Goal: Task Accomplishment & Management: Use online tool/utility

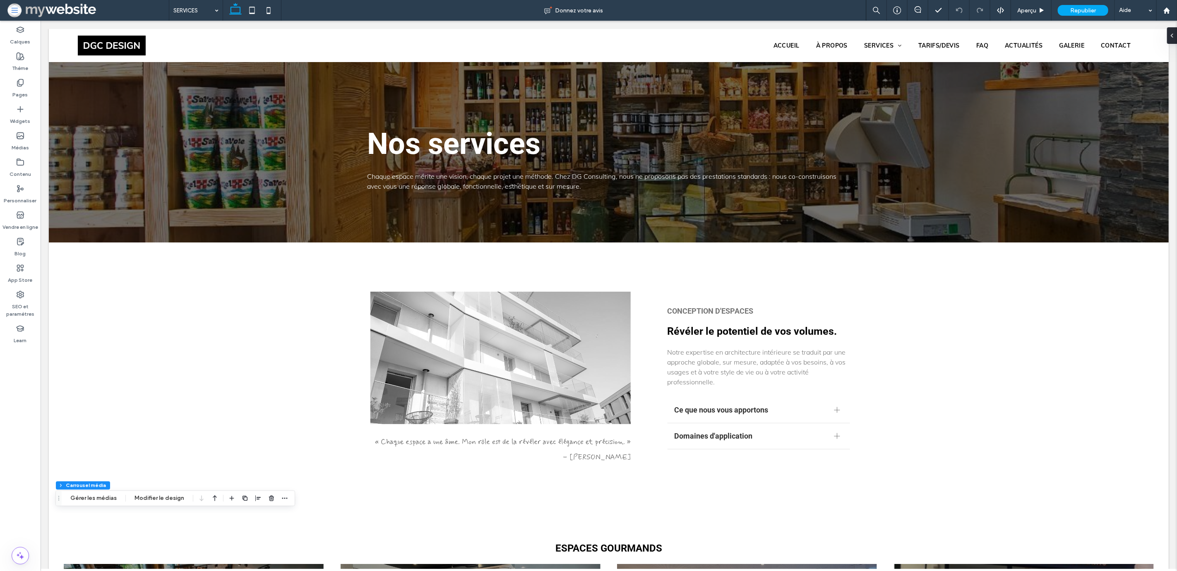
scroll to position [1052, 0]
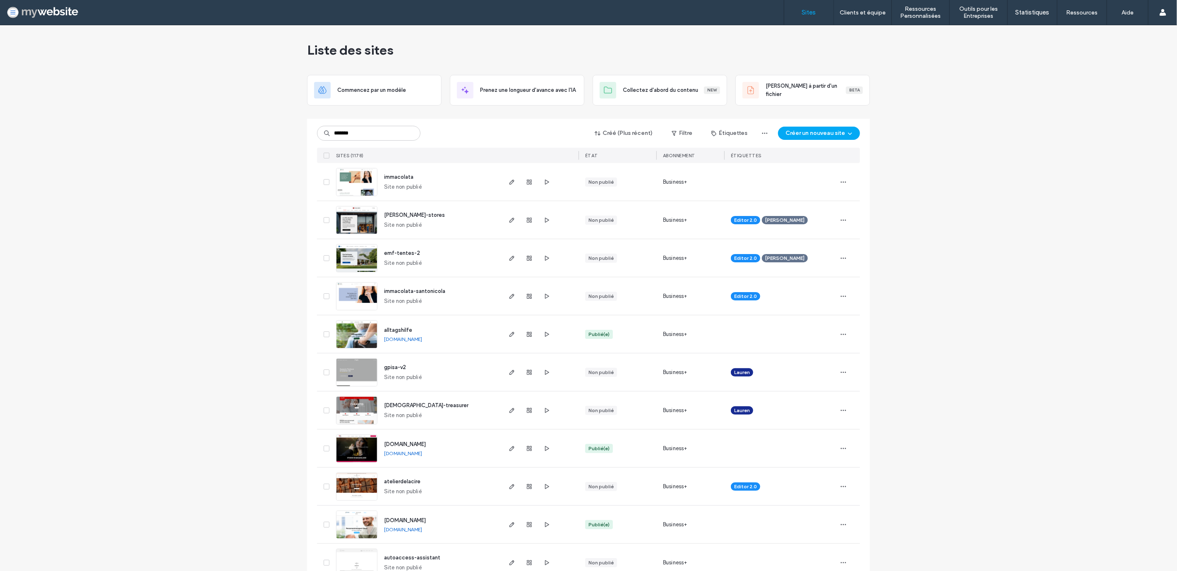
type input "*******"
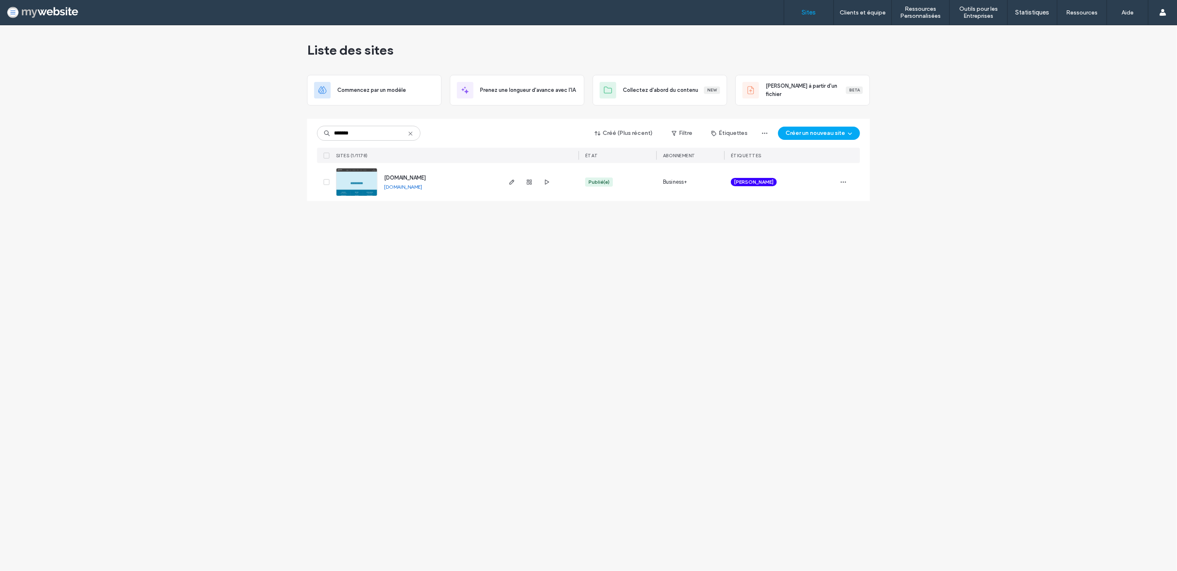
click at [398, 177] on span "[DOMAIN_NAME]" at bounding box center [405, 178] width 42 height 6
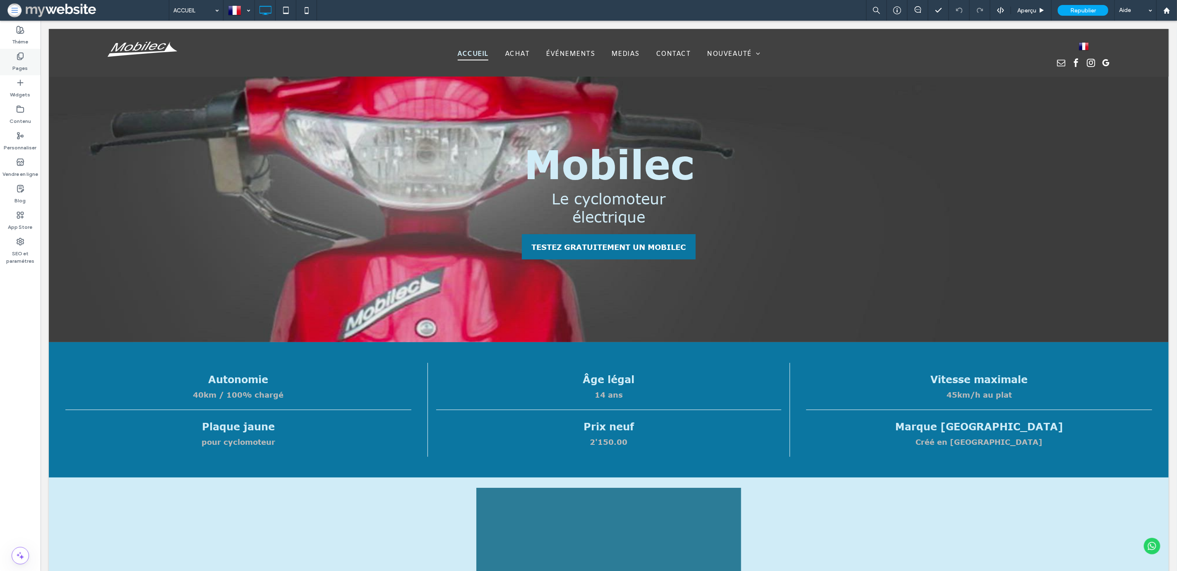
click at [19, 61] on label "Pages" at bounding box center [20, 66] width 15 height 12
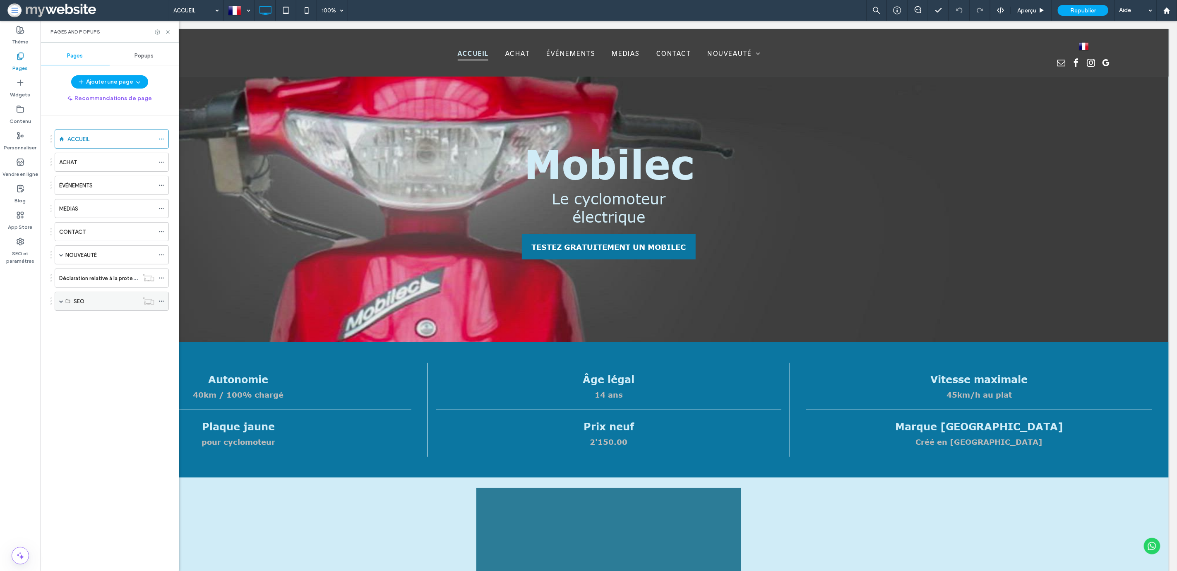
click at [59, 301] on span at bounding box center [61, 301] width 4 height 4
click at [104, 401] on label "Pourquoi passer au scooter électrique en 2025 ?" at bounding box center [135, 397] width 123 height 14
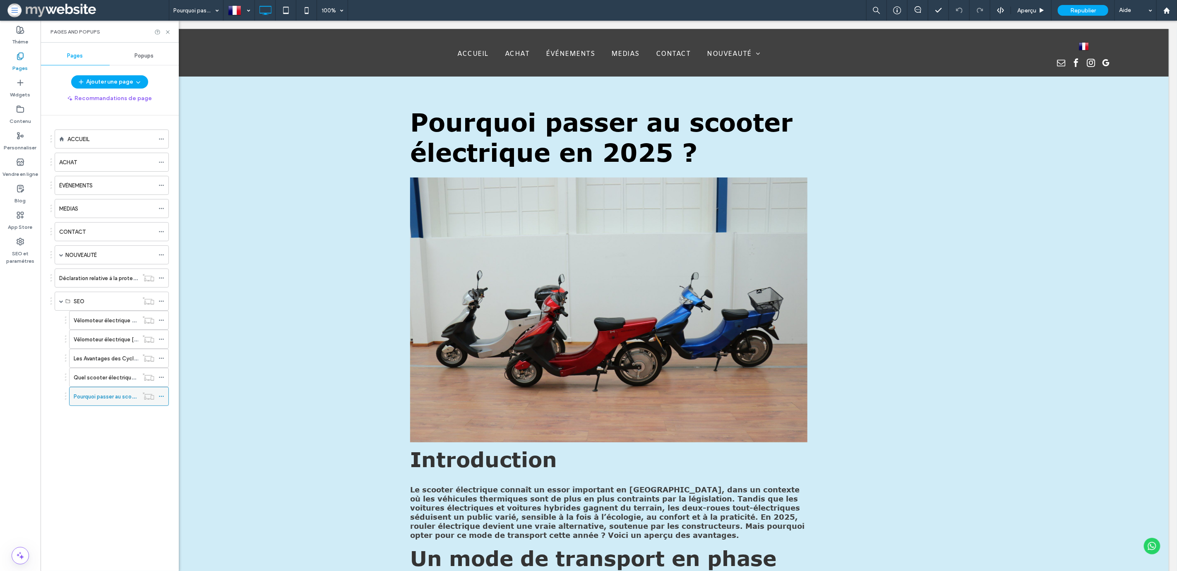
click at [160, 397] on icon at bounding box center [162, 397] width 6 height 6
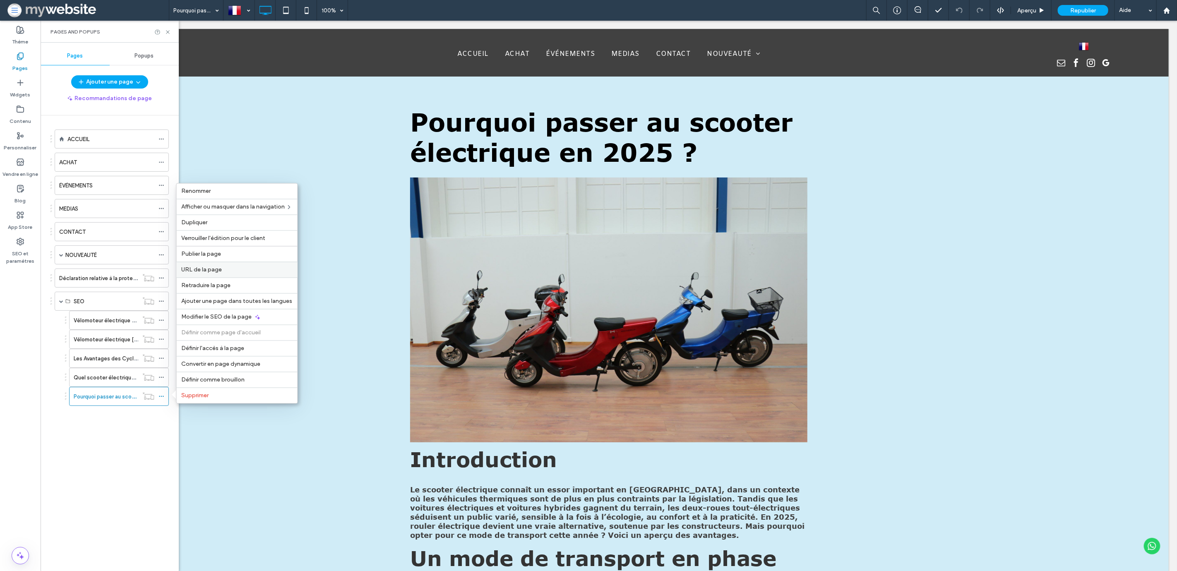
click at [244, 273] on label "URL de la page" at bounding box center [237, 270] width 111 height 7
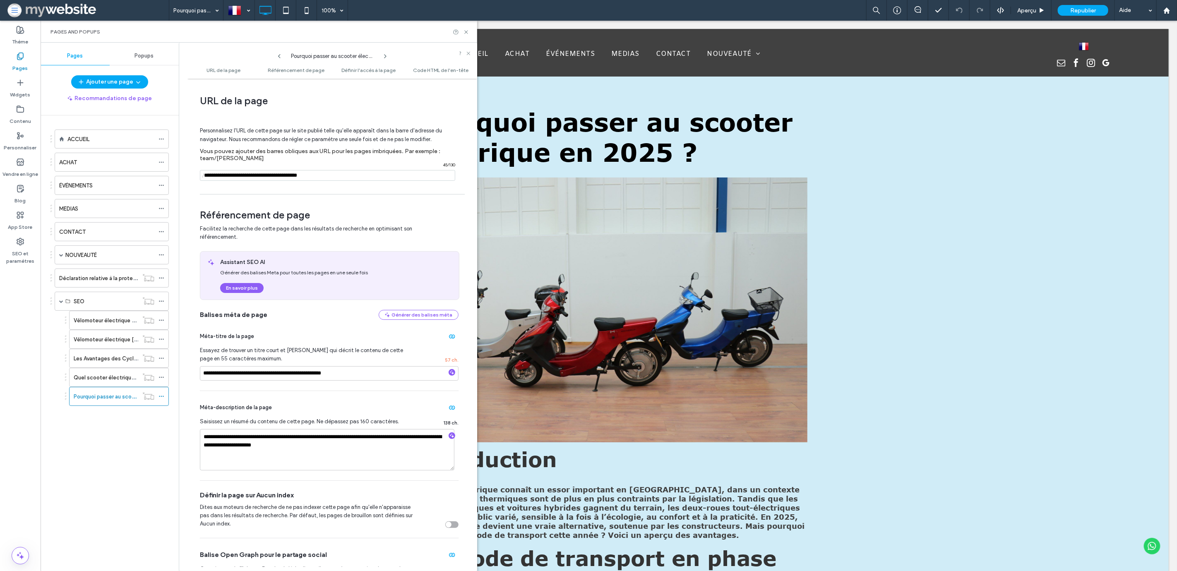
drag, startPoint x: 257, startPoint y: 177, endPoint x: 205, endPoint y: 178, distance: 52.6
click at [205, 178] on div "/ 45 / 130" at bounding box center [327, 175] width 255 height 11
click at [281, 177] on input "notEmpty" at bounding box center [327, 175] width 255 height 11
type input "**********"
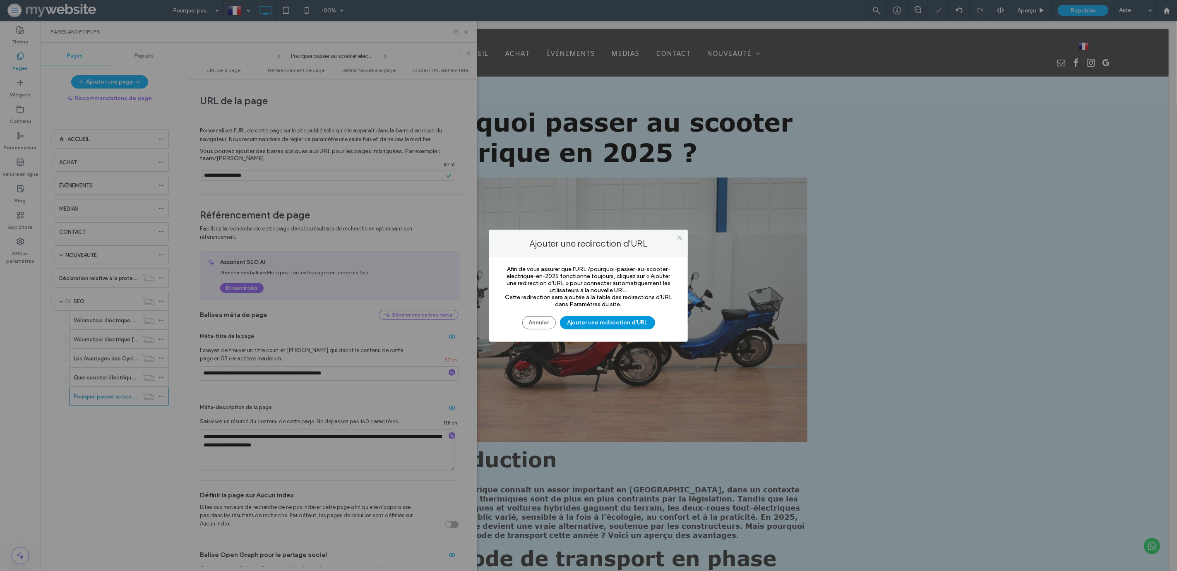
click at [609, 322] on button "Ajouter une redirection d'URL" at bounding box center [607, 322] width 95 height 13
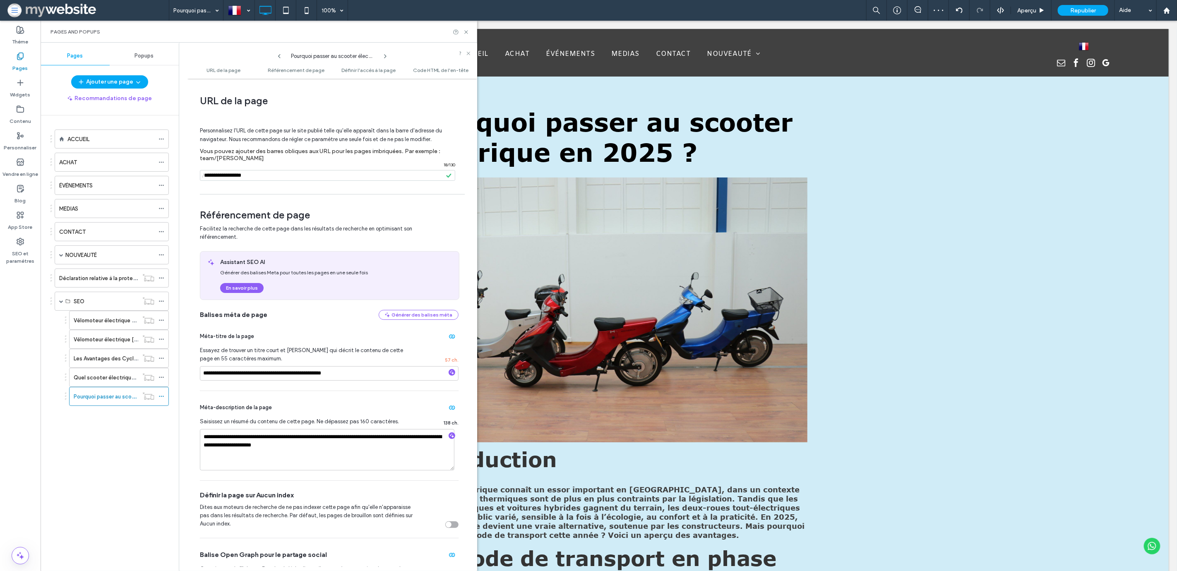
click at [355, 144] on span "Personnalisez l'URL de cette page sur le site publié telle qu'elle apparaît dan…" at bounding box center [321, 135] width 242 height 28
click at [1085, 13] on span "Republier" at bounding box center [1084, 10] width 26 height 7
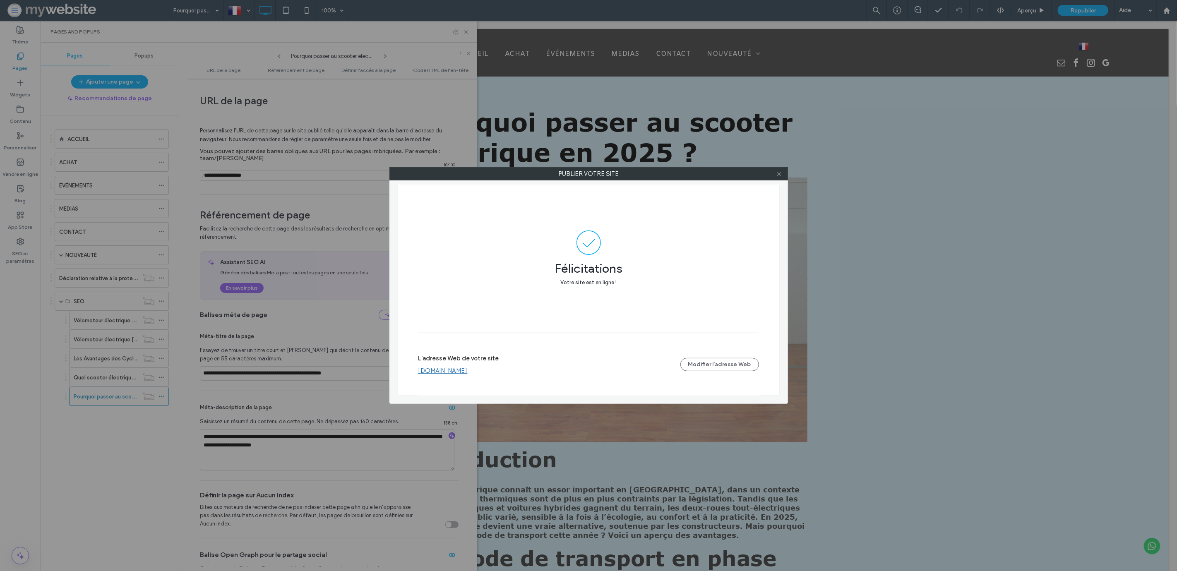
click at [779, 173] on icon at bounding box center [779, 174] width 6 height 6
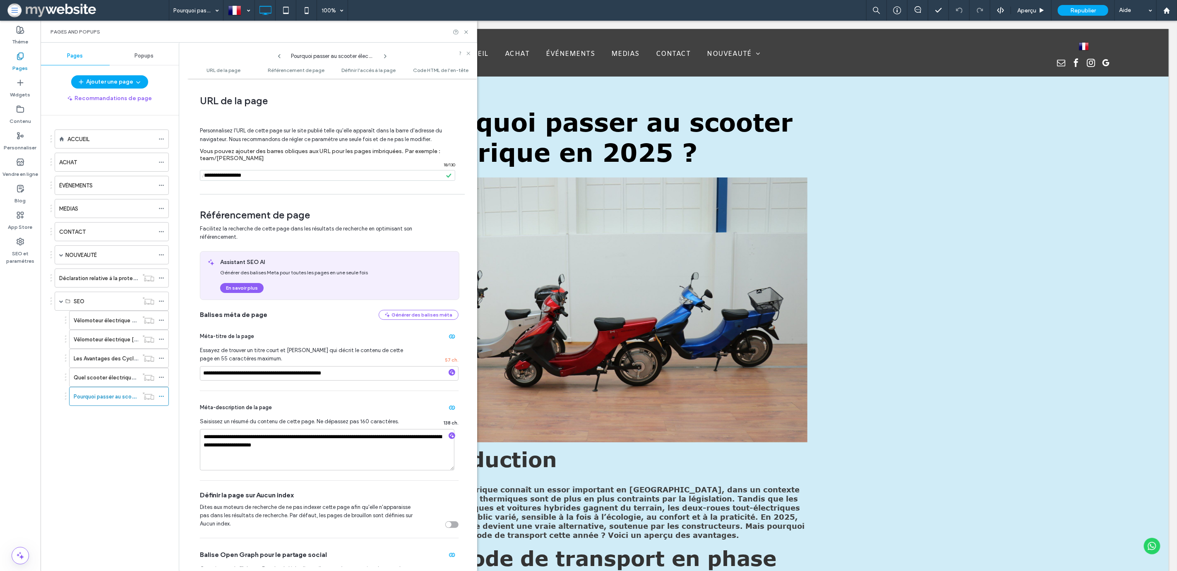
click at [361, 142] on span "Personnalisez l'URL de cette page sur le site publié telle qu'elle apparaît dan…" at bounding box center [321, 135] width 242 height 28
click at [377, 139] on span "Personnalisez l'URL de cette page sur le site publié telle qu'elle apparaît dan…" at bounding box center [321, 135] width 242 height 28
click at [387, 231] on span "Facilitez la recherche de cette page dans les résultats de recherche en optimis…" at bounding box center [324, 233] width 249 height 17
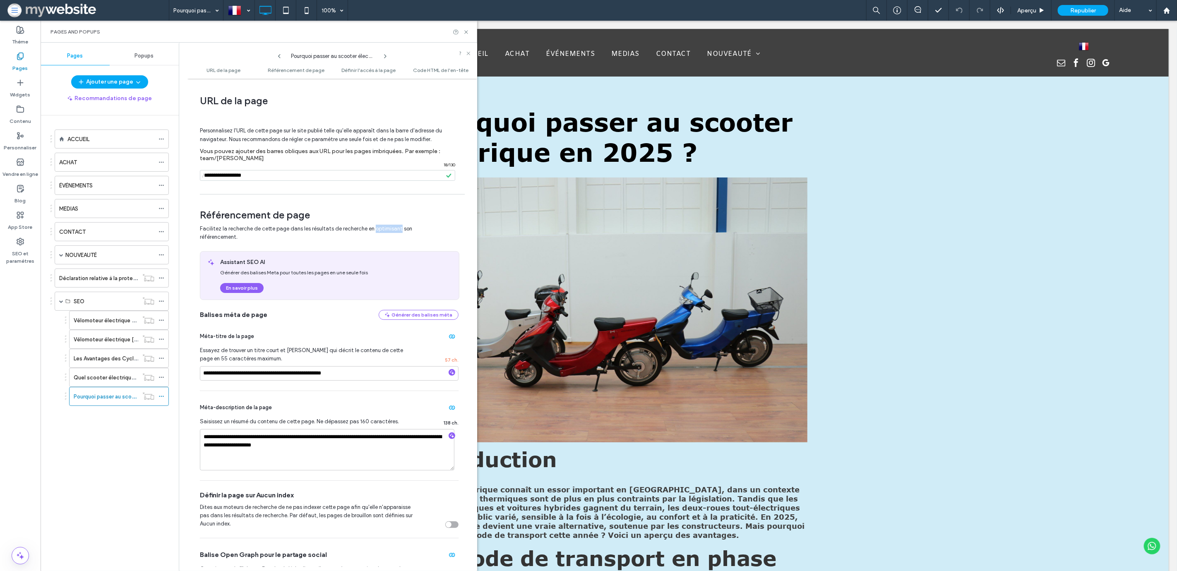
click at [387, 231] on span "Facilitez la recherche de cette page dans les résultats de recherche en optimis…" at bounding box center [324, 233] width 249 height 17
click at [387, 217] on span "Référencement de page" at bounding box center [329, 215] width 259 height 12
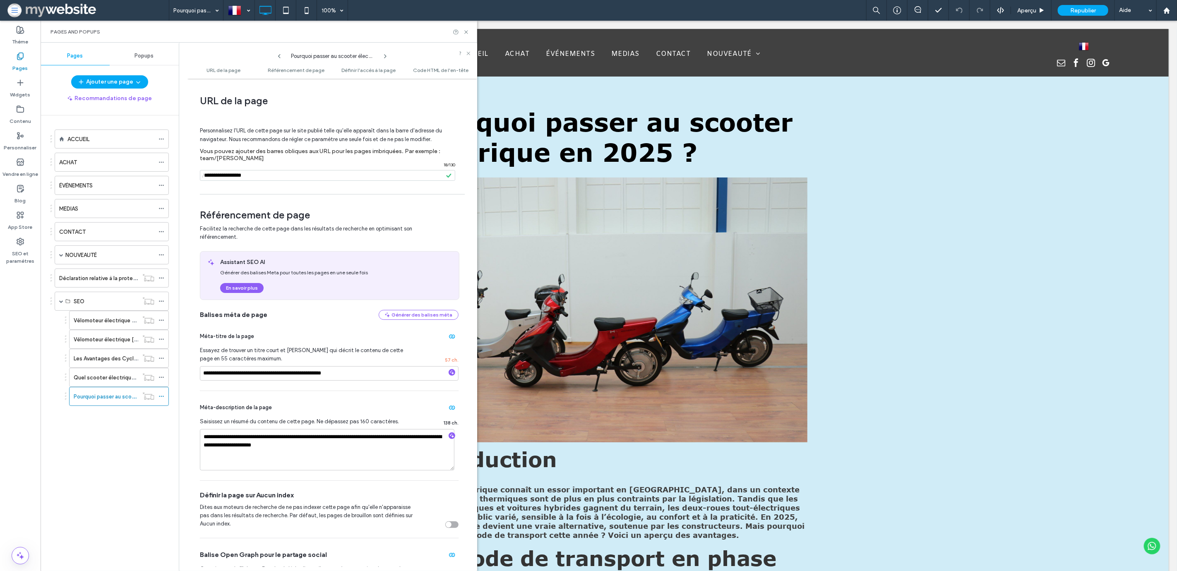
click at [405, 141] on span "Personnalisez l'URL de cette page sur le site publié telle qu'elle apparaît dan…" at bounding box center [321, 135] width 242 height 28
click at [411, 140] on span "Personnalisez l'URL de cette page sur le site publié telle qu'elle apparaît dan…" at bounding box center [321, 135] width 242 height 28
